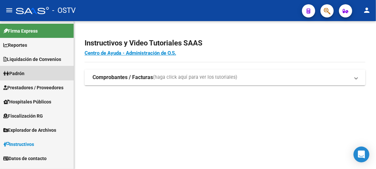
click at [24, 71] on span "Padrón" at bounding box center [13, 73] width 21 height 7
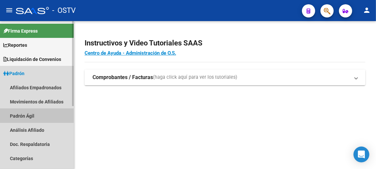
click at [30, 114] on link "Padrón Ágil" at bounding box center [37, 116] width 74 height 14
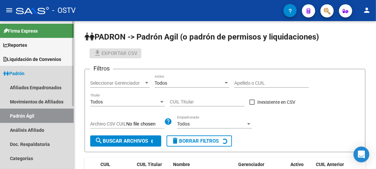
click at [30, 114] on link "Padrón Ágil" at bounding box center [37, 116] width 74 height 14
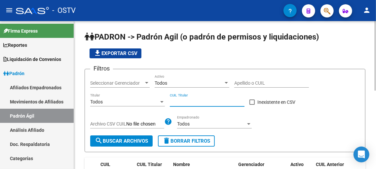
paste input "20-43710458-2"
type input "20-43710458-2"
click at [110, 139] on span "search Buscar Archivos" at bounding box center [121, 141] width 53 height 6
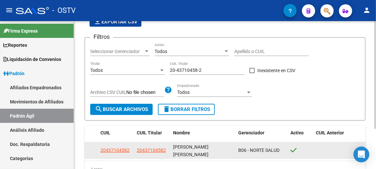
scroll to position [56, 0]
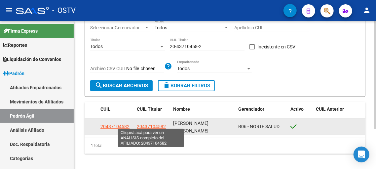
click at [149, 124] on span "20437104582" at bounding box center [151, 126] width 29 height 5
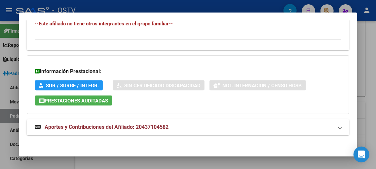
scroll to position [437, 0]
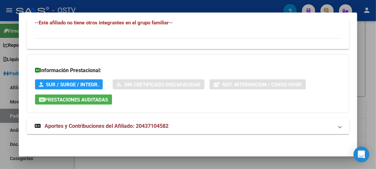
click at [128, 126] on span "Aportes y Contribuciones del Afiliado: 20437104582" at bounding box center [107, 126] width 124 height 6
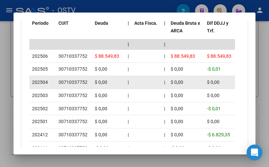
scroll to position [692, 0]
